Goal: Check status: Check status

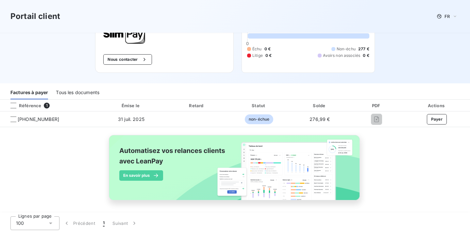
scroll to position [45, 0]
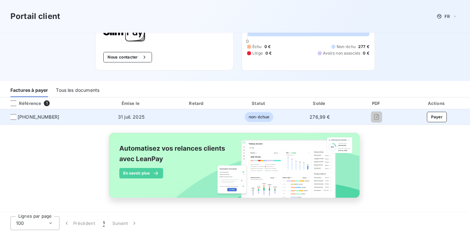
click at [316, 119] on span "276,99 €" at bounding box center [320, 117] width 20 height 6
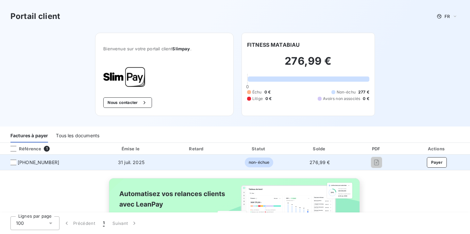
click at [314, 166] on td "276,99 €" at bounding box center [320, 163] width 60 height 16
click at [264, 162] on span "non-échue" at bounding box center [259, 163] width 28 height 10
click at [128, 166] on td "31 juil. 2025" at bounding box center [131, 163] width 69 height 16
click at [17, 162] on span "[PHONE_NUMBER]" at bounding box center [48, 162] width 87 height 7
click at [11, 162] on div at bounding box center [13, 163] width 6 height 6
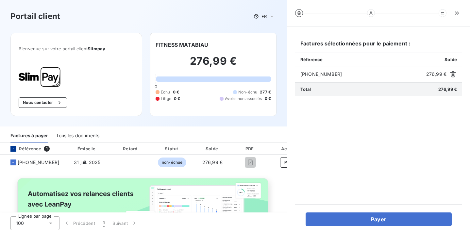
click at [13, 146] on div at bounding box center [13, 149] width 6 height 6
